Goal: Task Accomplishment & Management: Manage account settings

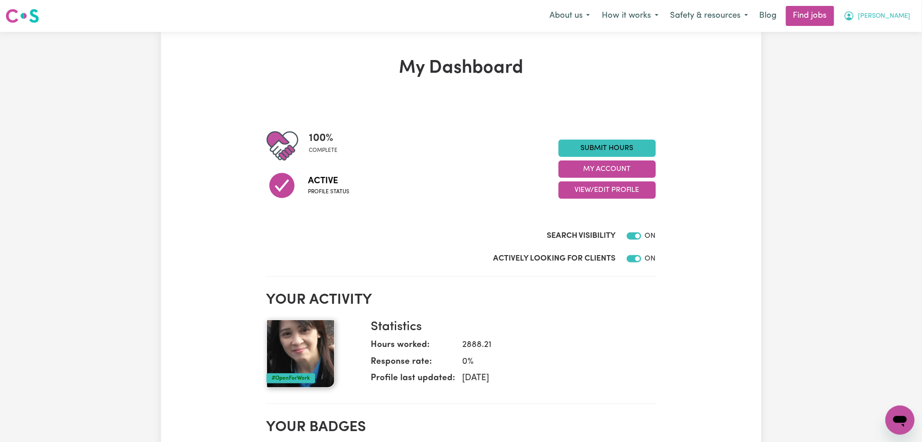
click at [889, 12] on button "[PERSON_NAME]" at bounding box center [877, 15] width 79 height 19
click at [881, 69] on link "Logout" at bounding box center [880, 69] width 72 height 17
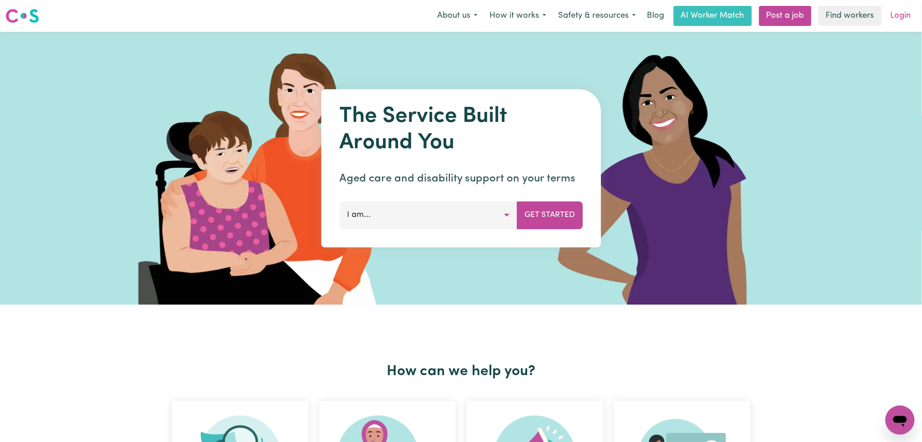
click at [890, 23] on link "Login" at bounding box center [900, 16] width 31 height 20
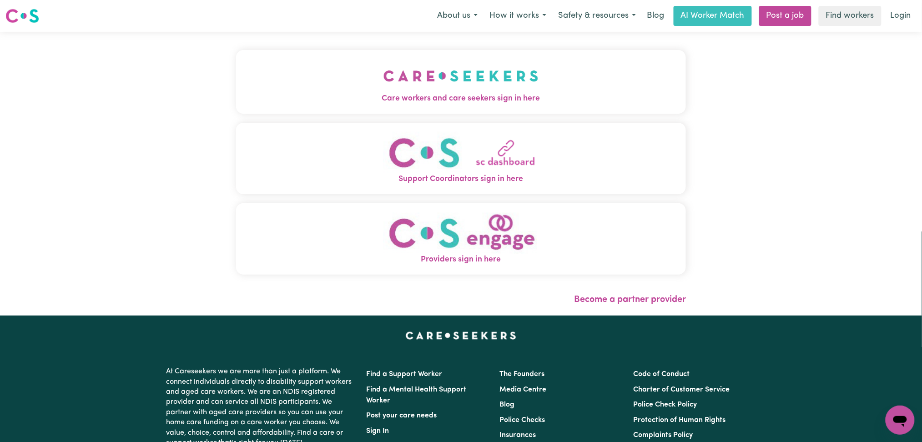
click at [428, 81] on button "Care workers and care seekers sign in here" at bounding box center [461, 82] width 450 height 64
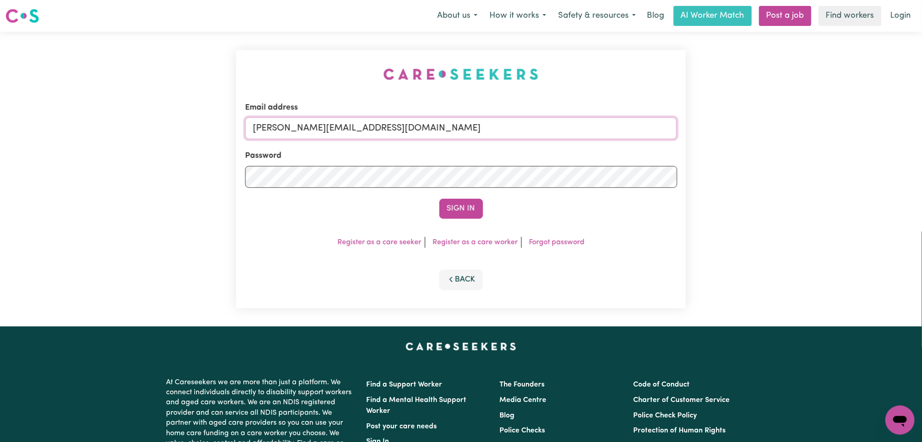
click at [338, 129] on input "[PERSON_NAME][EMAIL_ADDRESS][DOMAIN_NAME]" at bounding box center [461, 128] width 432 height 22
click at [298, 124] on input "Superuser~[EMAIL_ADDRESS][DOMAIN_NAME]" at bounding box center [461, 128] width 432 height 22
drag, startPoint x: 299, startPoint y: 125, endPoint x: 552, endPoint y: 125, distance: 252.8
click at [552, 125] on input "Superuser~[EMAIL_ADDRESS][DOMAIN_NAME]" at bounding box center [461, 128] width 432 height 22
type input "Superuser~[PERSON_NAME][EMAIL_ADDRESS][PERSON_NAME][DOMAIN_NAME]"
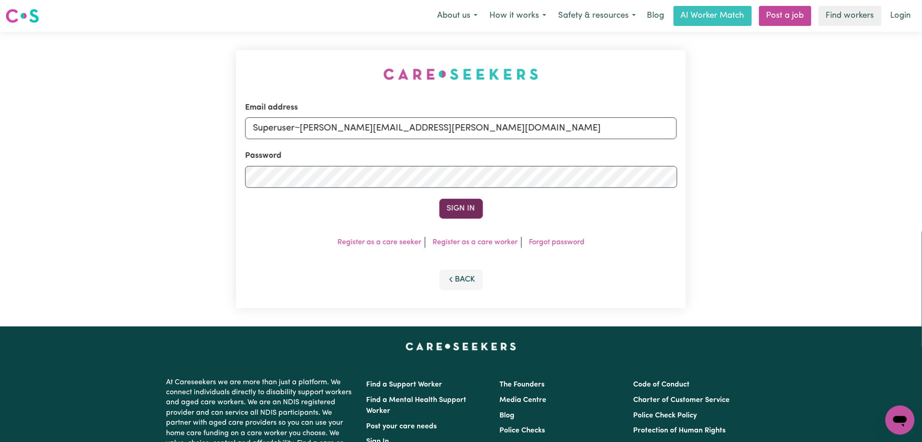
drag, startPoint x: 481, startPoint y: 206, endPoint x: 638, endPoint y: 154, distance: 165.5
click at [481, 206] on button "Sign In" at bounding box center [461, 209] width 44 height 20
